Goal: Communication & Community: Ask a question

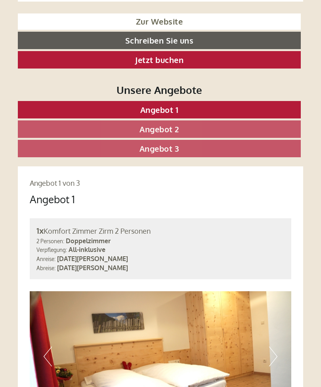
scroll to position [380, 0]
click at [164, 18] on link "Zur Website" at bounding box center [159, 21] width 283 height 16
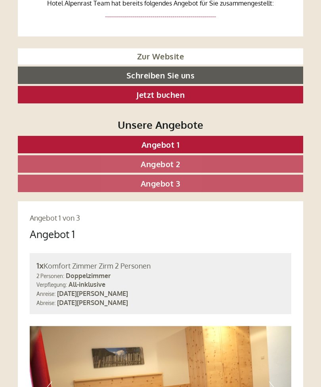
scroll to position [340, 0]
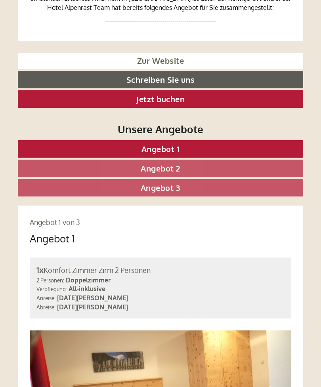
click at [176, 74] on link "Schreiben Sie uns" at bounding box center [160, 79] width 285 height 17
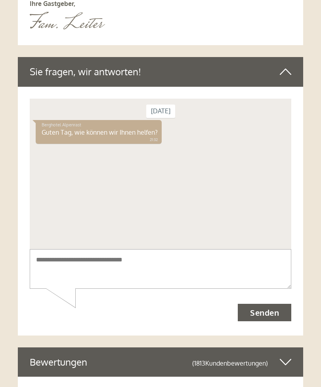
scroll to position [4657, 0]
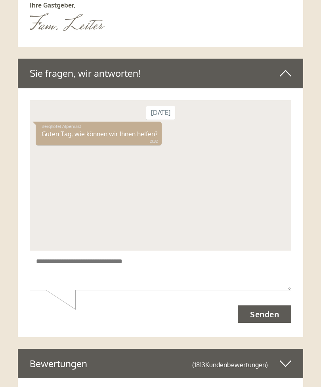
click at [40, 261] on textarea at bounding box center [160, 270] width 261 height 40
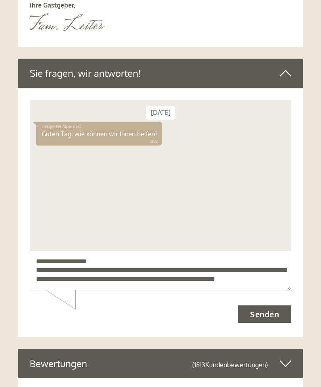
scroll to position [10, 0]
click at [109, 281] on textarea "**********" at bounding box center [160, 270] width 261 height 40
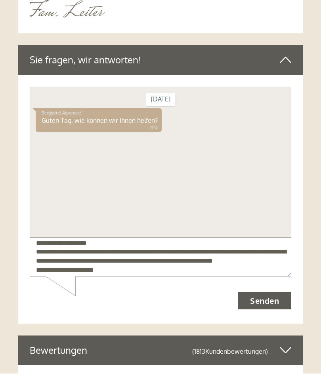
scroll to position [4657, 0]
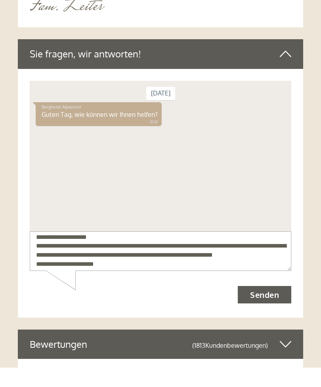
type textarea "**********"
click at [268, 297] on button "Senden" at bounding box center [264, 294] width 53 height 17
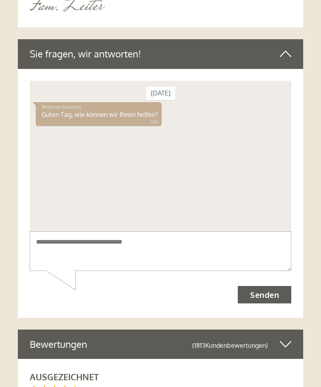
scroll to position [0, 0]
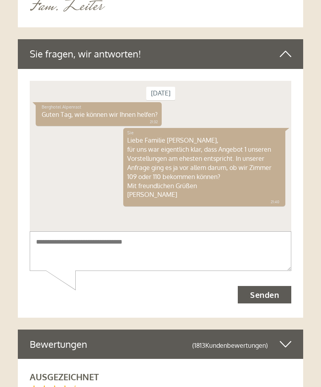
click at [267, 294] on button "Senden" at bounding box center [264, 294] width 53 height 17
click at [269, 295] on button "Senden" at bounding box center [264, 294] width 53 height 17
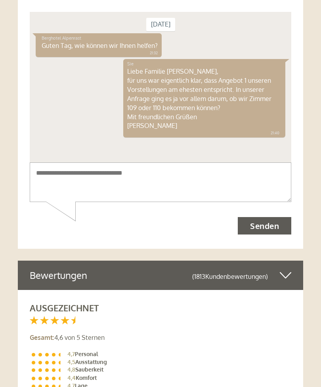
scroll to position [4746, 0]
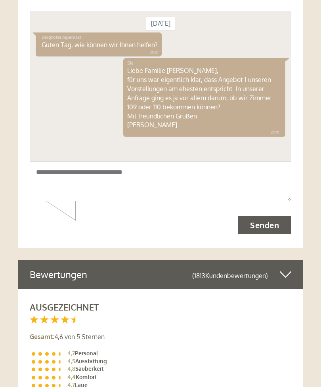
click at [269, 227] on button "Senden" at bounding box center [264, 224] width 53 height 17
click at [267, 227] on button "Senden" at bounding box center [264, 224] width 53 height 17
click at [270, 173] on div at bounding box center [160, 123] width 285 height 249
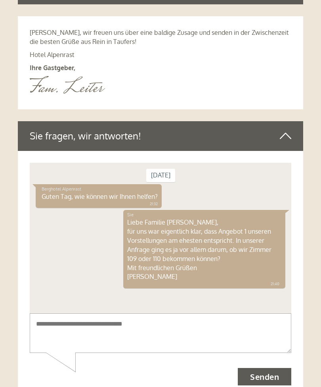
scroll to position [4595, 0]
click at [274, 379] on button "Senden" at bounding box center [264, 376] width 53 height 17
click at [248, 374] on button "Senden" at bounding box center [264, 376] width 53 height 17
click at [264, 370] on button "Senden" at bounding box center [264, 376] width 53 height 17
click at [261, 370] on button "Senden" at bounding box center [264, 376] width 53 height 17
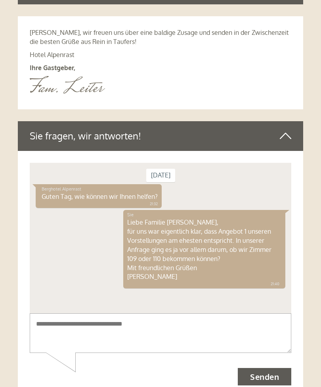
click at [258, 371] on button "Senden" at bounding box center [264, 376] width 53 height 17
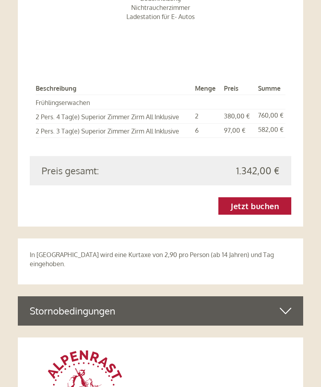
scroll to position [2187, 0]
